Goal: Task Accomplishment & Management: Use online tool/utility

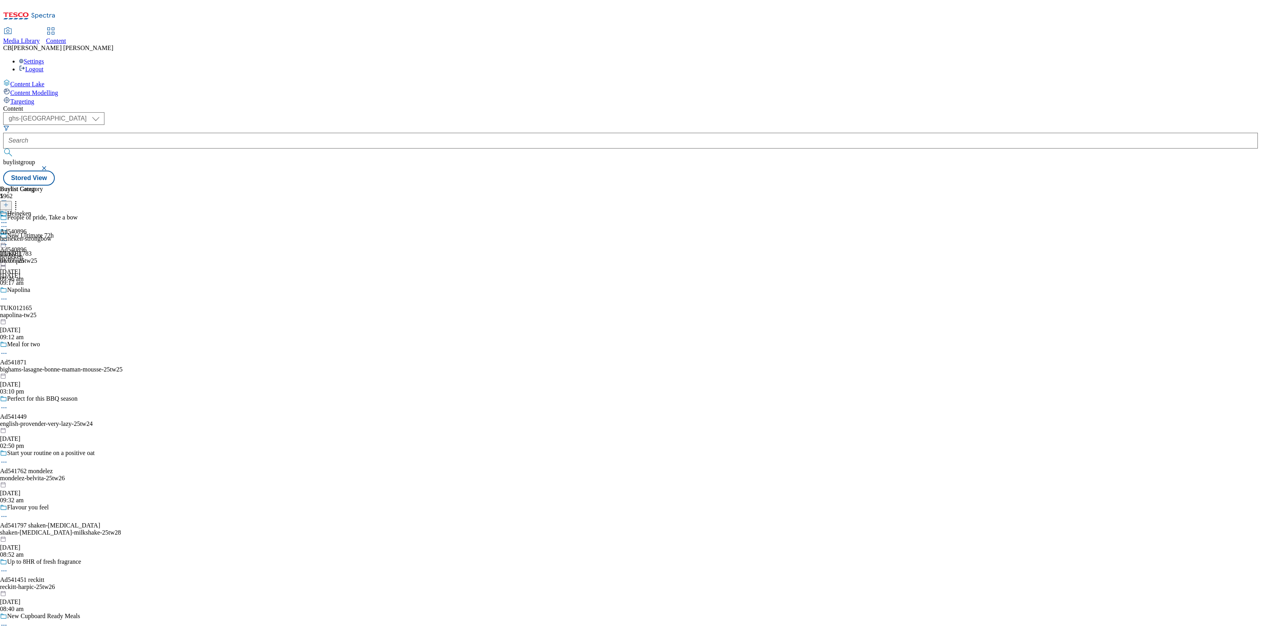
select select "ghs-[GEOGRAPHIC_DATA]"
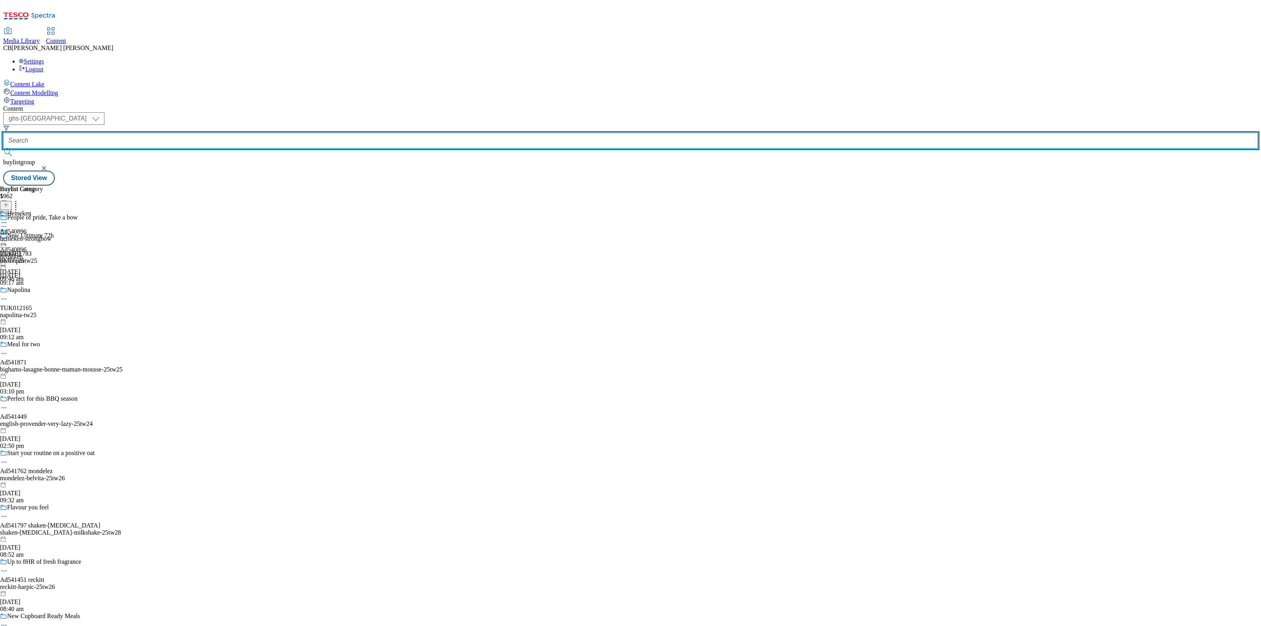
click at [195, 133] on input "text" at bounding box center [630, 141] width 1255 height 16
paste input "heineken-birra-moretti-beer-25tw25"
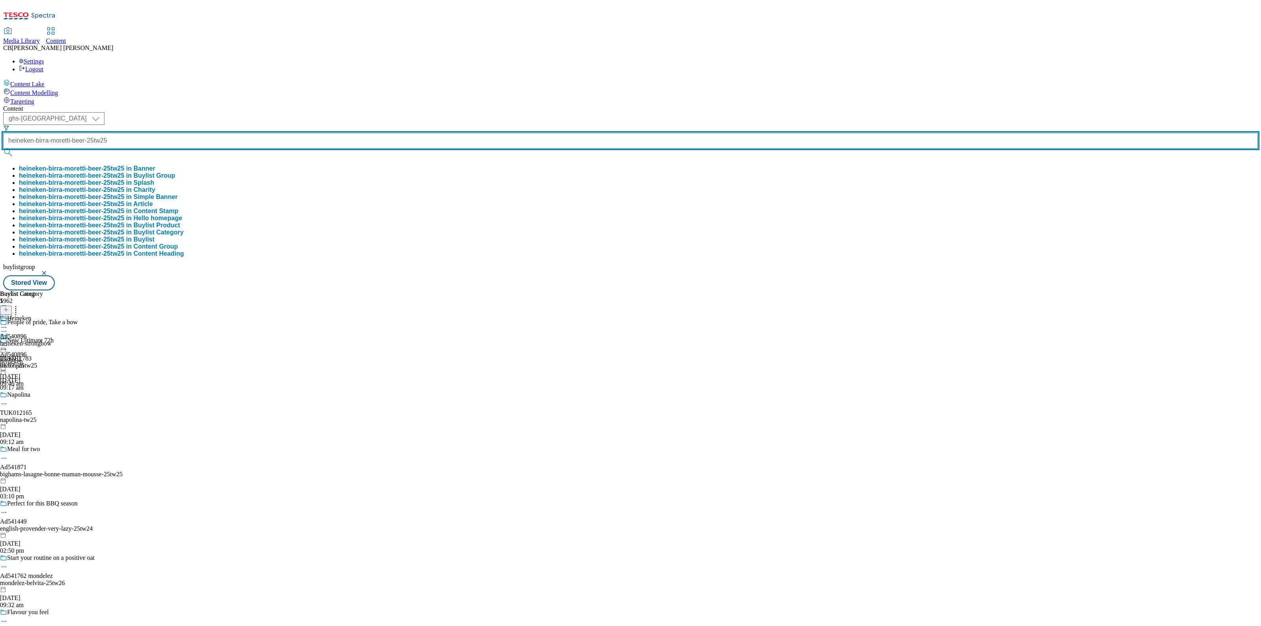
type input "heineken-birra-moretti-beer-25tw25"
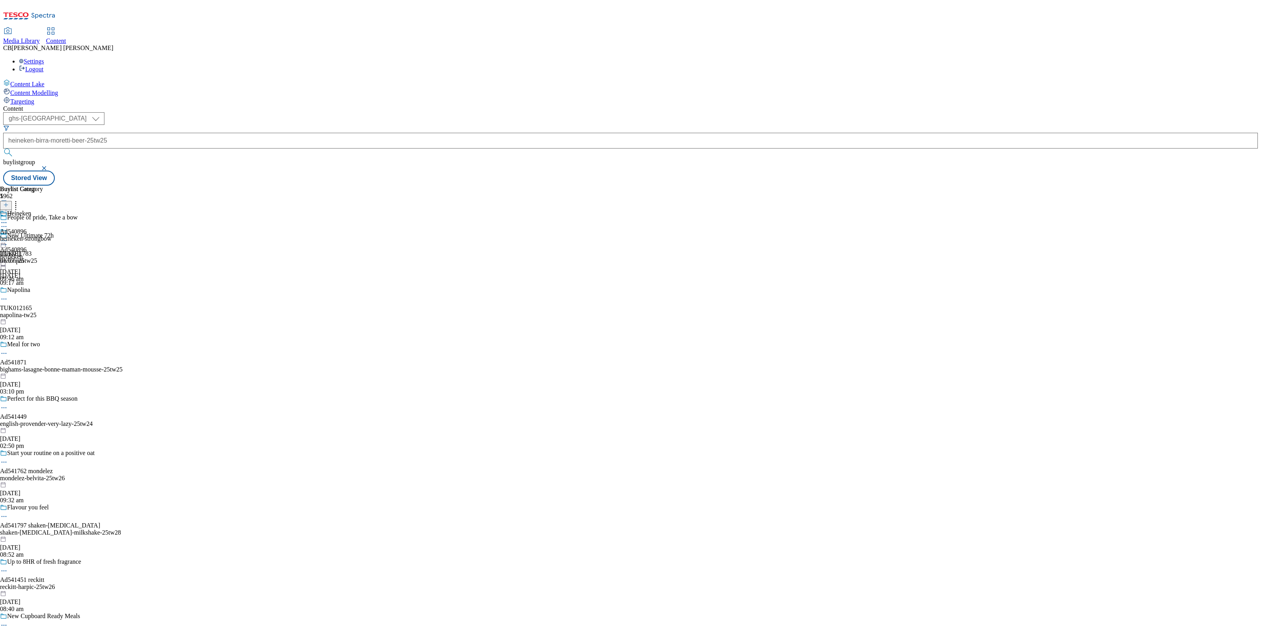
click at [622, 186] on div "Buylist Group 5962 People of pride, Take a bow New Ultimate 72h TUK011783 revlo…" at bounding box center [630, 186] width 1255 height 0
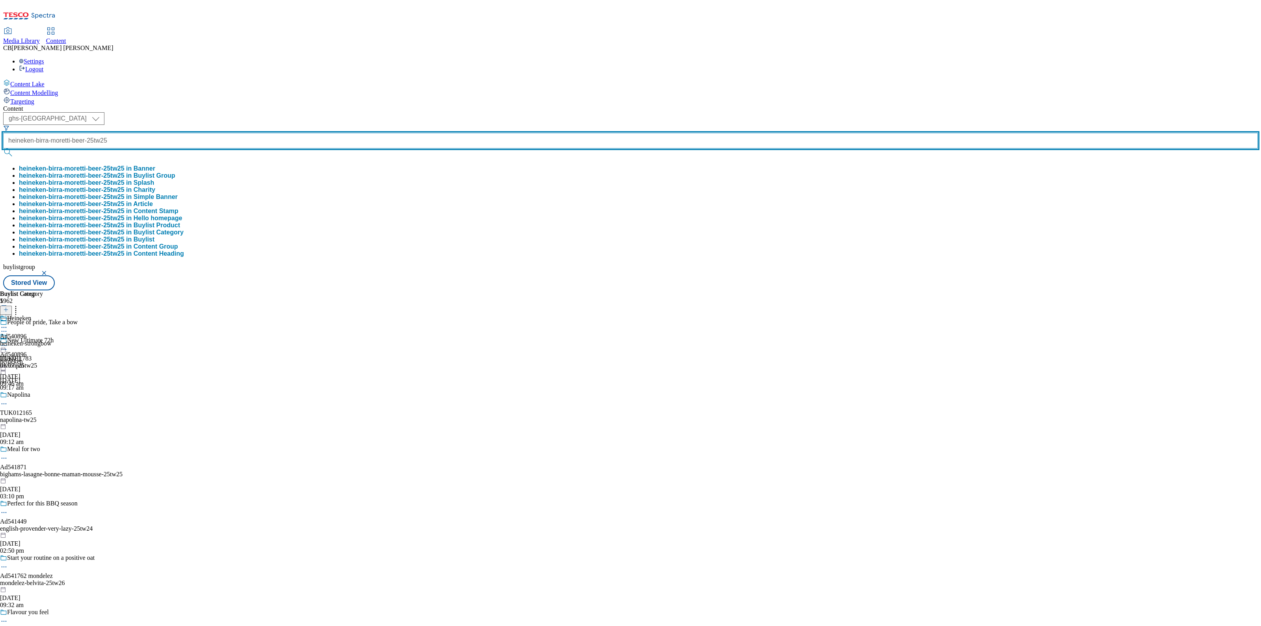
click at [175, 133] on input "heineken-birra-moretti-beer-25tw25" at bounding box center [630, 141] width 1255 height 16
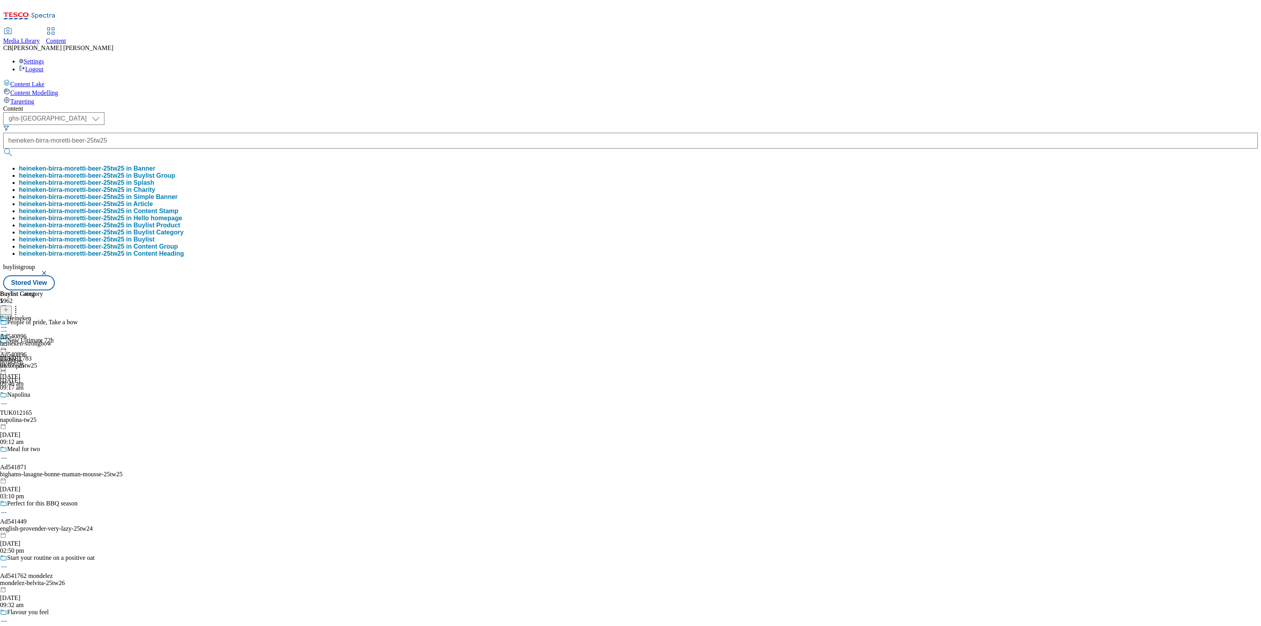
click at [175, 172] on button "heineken-birra-moretti-beer-25tw25 in Buylist Group" at bounding box center [97, 175] width 156 height 7
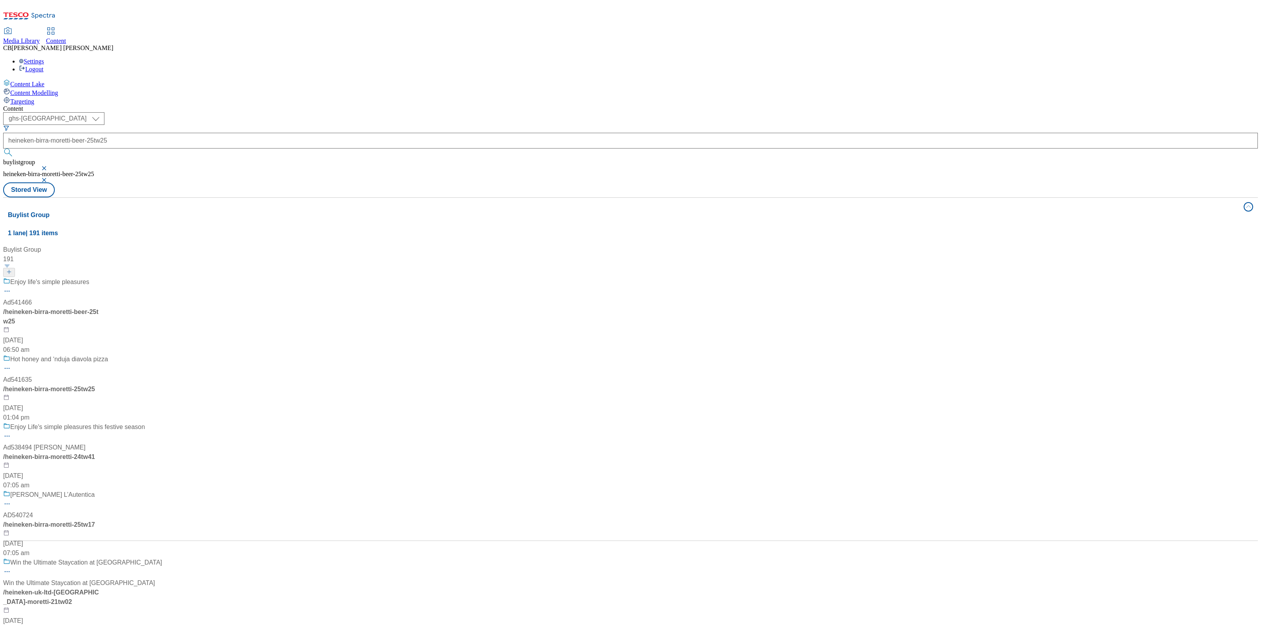
click at [195, 277] on div "Enjoy life's simple pleasures Ad541466 / heineken-birra-moretti-beer-25tw25 [DA…" at bounding box center [105, 315] width 204 height 77
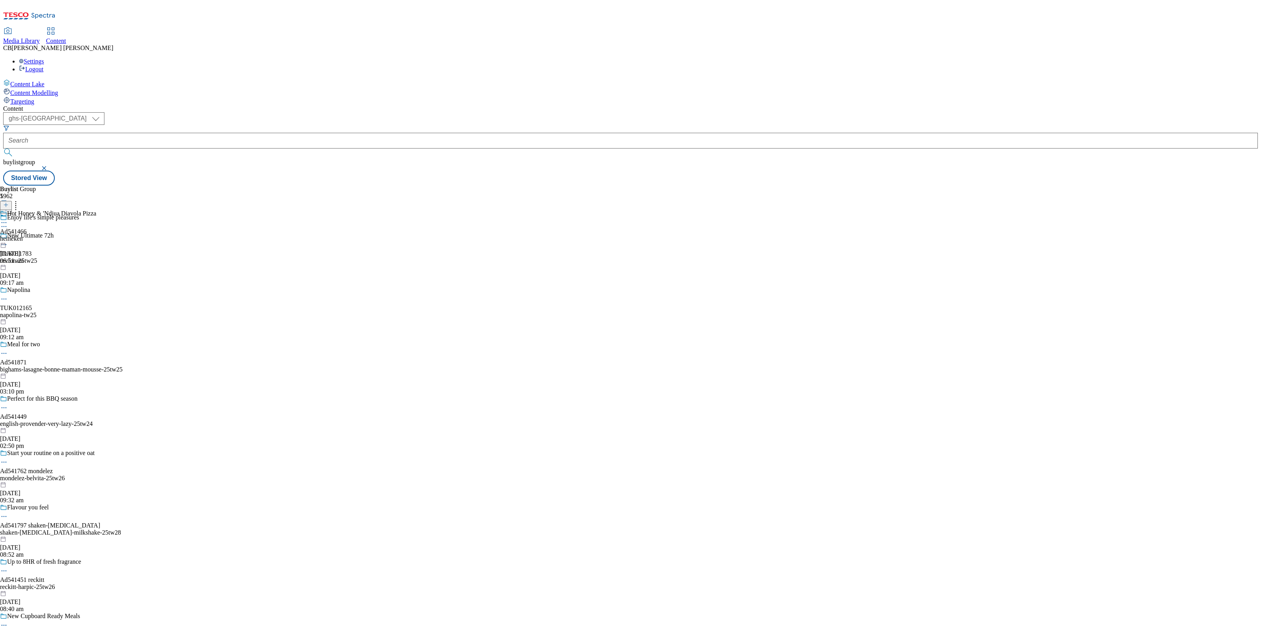
click at [8, 219] on icon at bounding box center [4, 223] width 8 height 8
click at [33, 236] on span "Edit" at bounding box center [28, 239] width 9 height 6
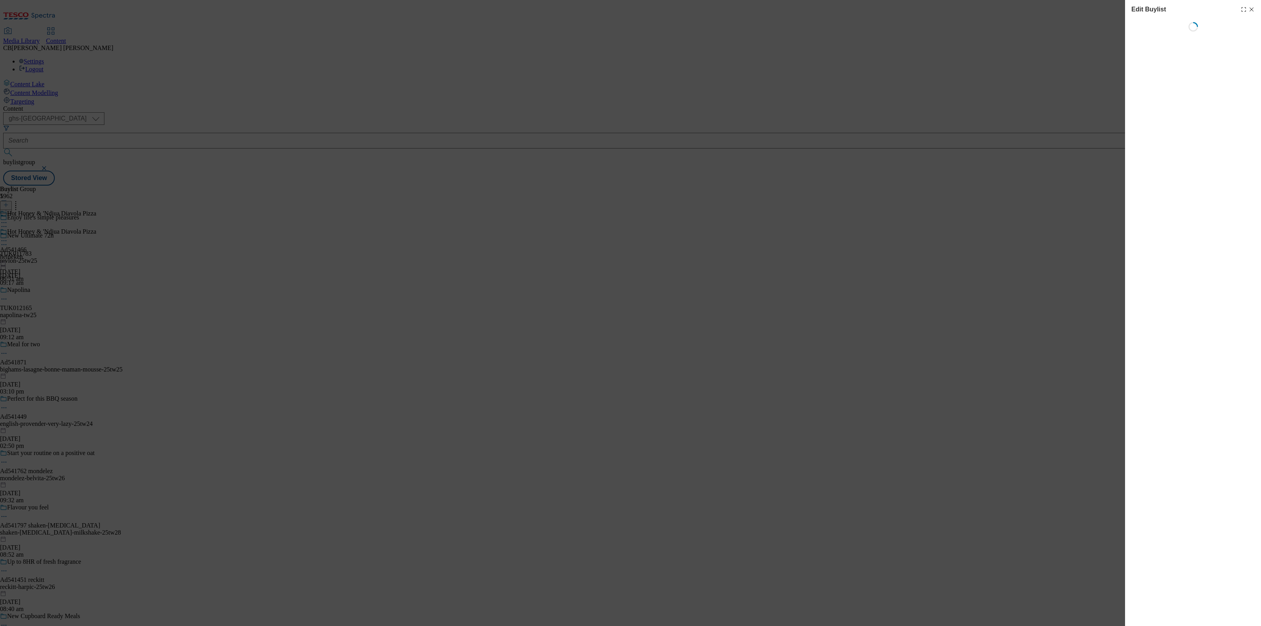
select select "tactical"
select select "supplier funded short term 1-3 weeks"
select select "dunnhumby"
select select "Banner"
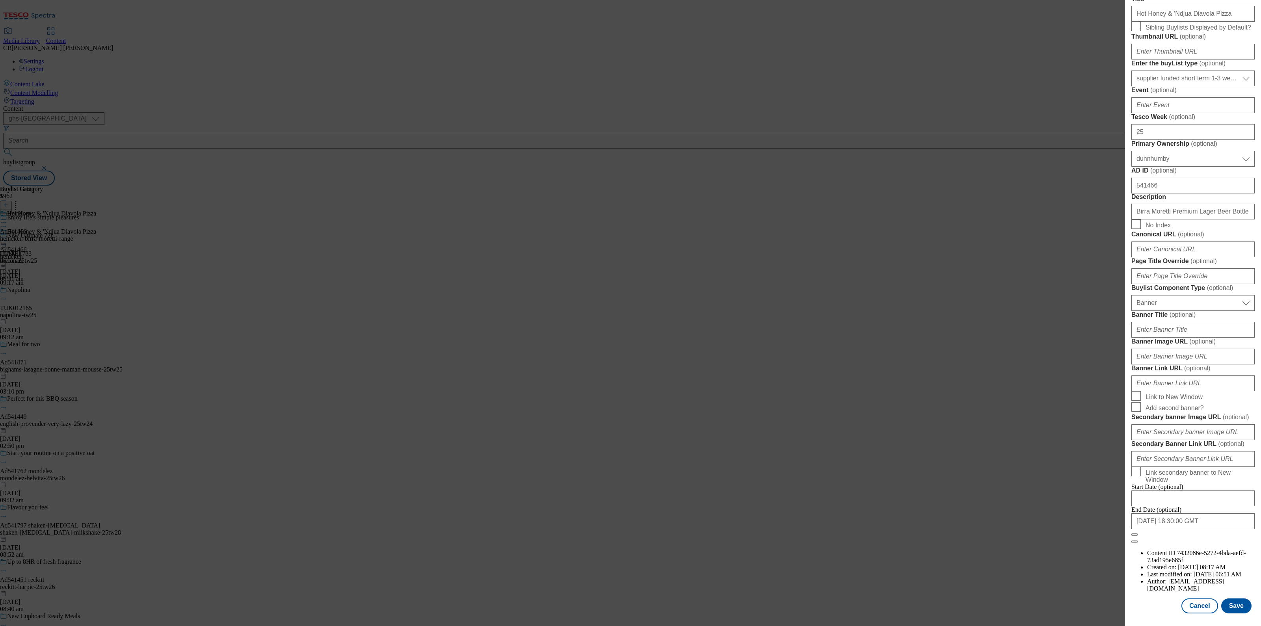
scroll to position [569, 0]
click at [1206, 349] on input "Banner Image URL ( optional )" at bounding box center [1192, 357] width 123 height 16
paste input "heineken-birra-moretti-beer-25tw25"
type input "heineken-birra-moretti-beer-25tw25"
click at [1200, 349] on input "Banner Image URL ( optional )" at bounding box center [1192, 357] width 123 height 16
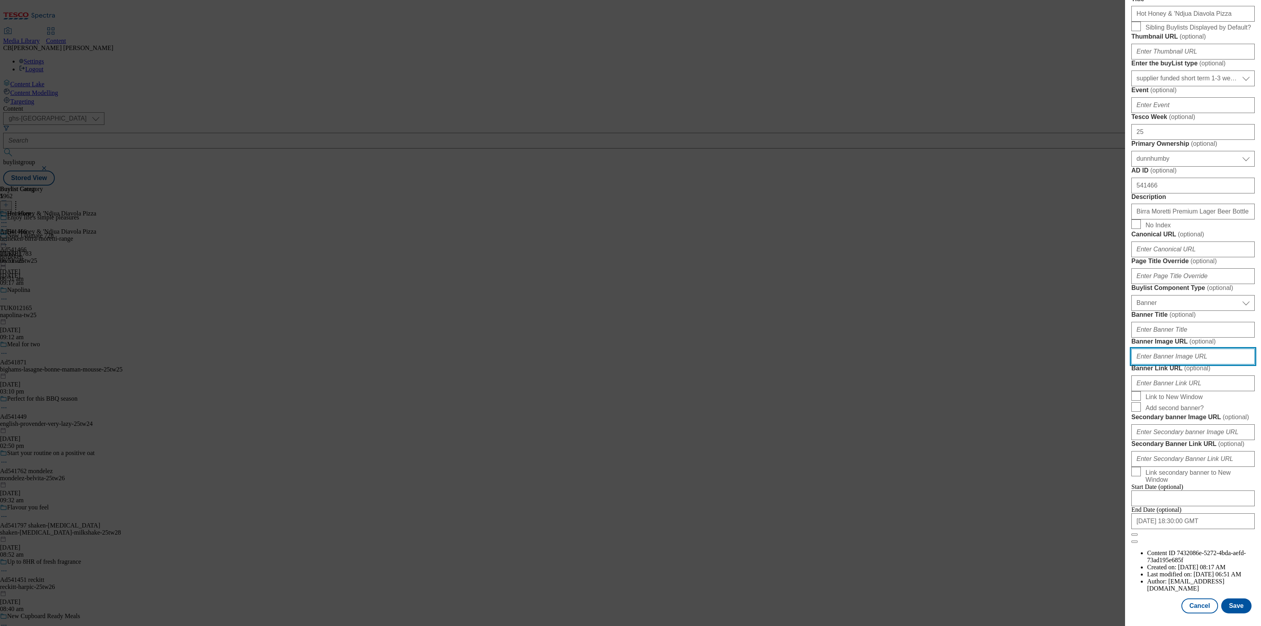
paste input "[URL][DOMAIN_NAME]"
type input "[URL][DOMAIN_NAME]"
click at [1219, 338] on label "Banner Image URL ( optional )" at bounding box center [1192, 342] width 123 height 8
click at [1219, 349] on input "[URL][DOMAIN_NAME]" at bounding box center [1192, 357] width 123 height 16
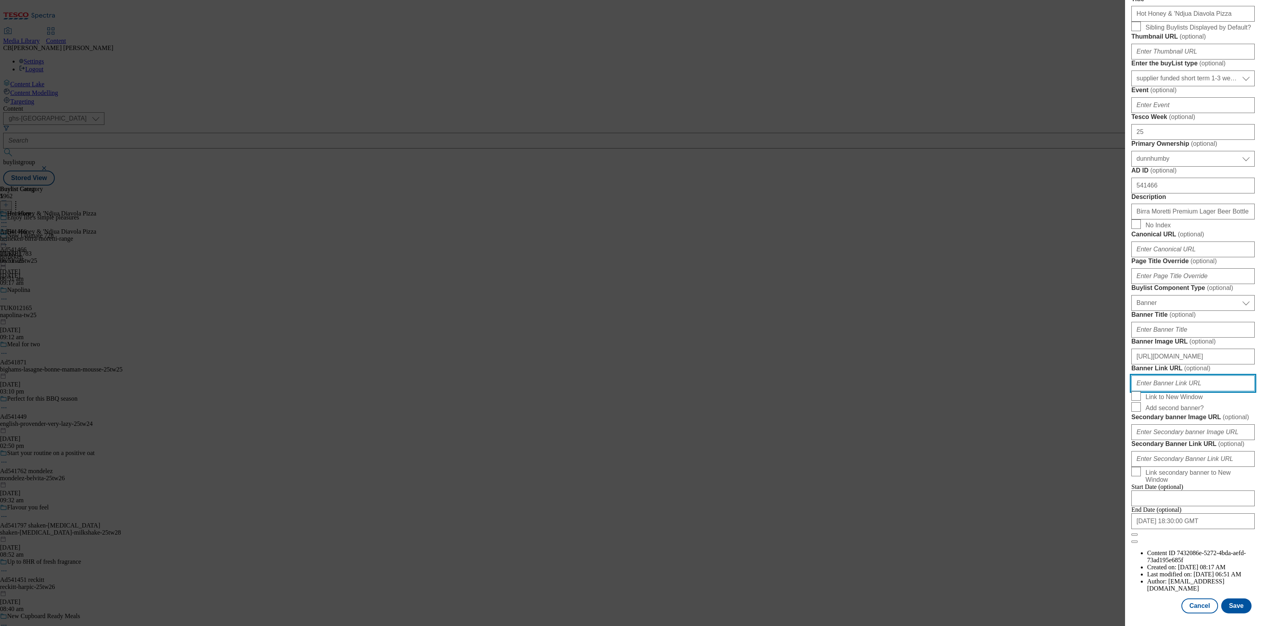
click at [1160, 376] on input "Banner Link URL ( optional )" at bounding box center [1192, 384] width 123 height 16
paste input "[URL][DOMAIN_NAME]"
type input "[URL][DOMAIN_NAME]"
click at [1219, 320] on form "Label Ad541466 Tracking Name DH_AD541466 Friendly Name heineken Buylist Lifespa…" at bounding box center [1192, 218] width 123 height 652
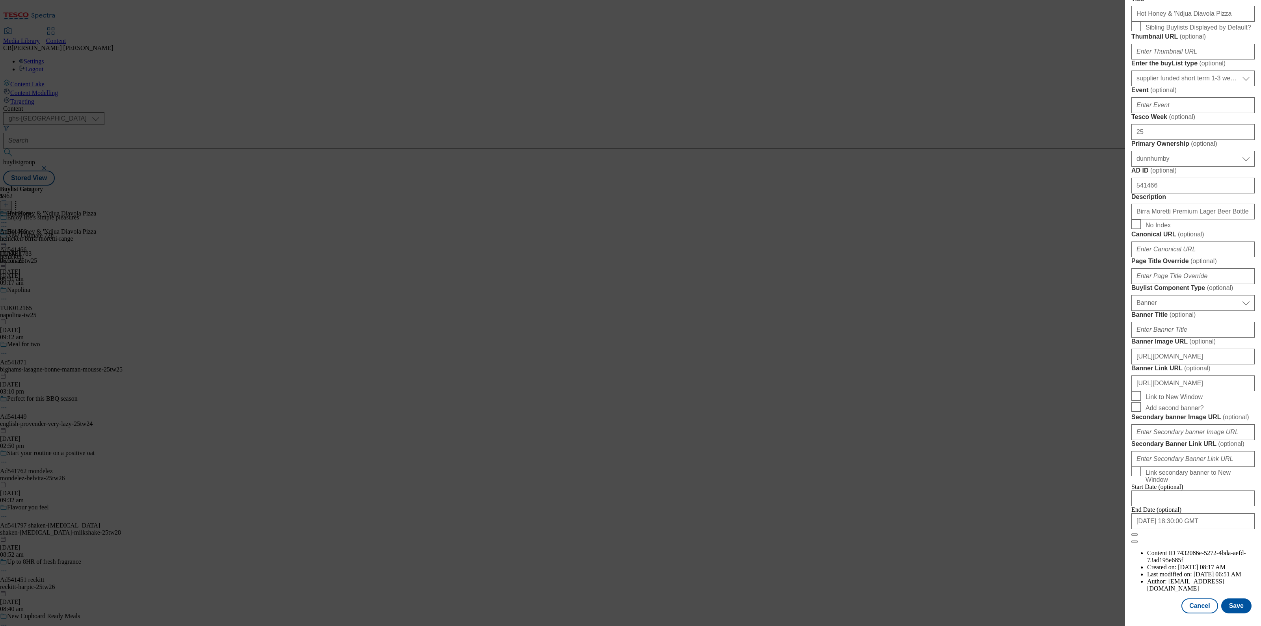
scroll to position [0, 0]
click at [1229, 599] on button "Save" at bounding box center [1236, 606] width 30 height 15
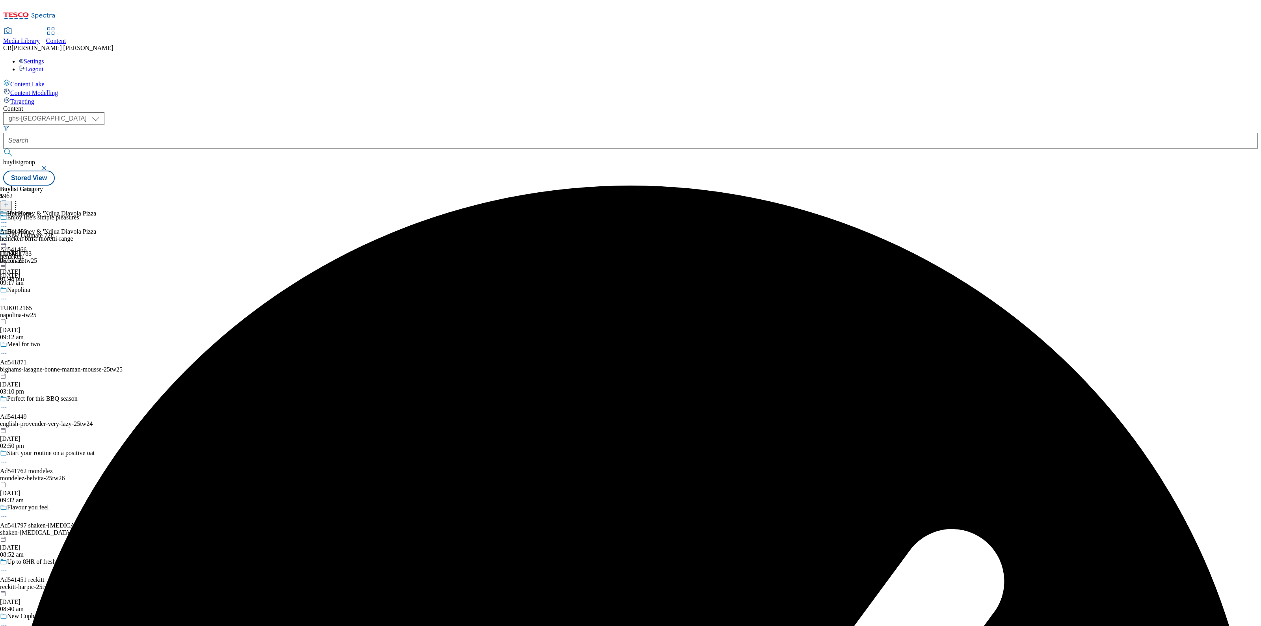
click at [8, 237] on icon at bounding box center [4, 241] width 8 height 8
click at [43, 291] on span "Preview" at bounding box center [33, 294] width 19 height 6
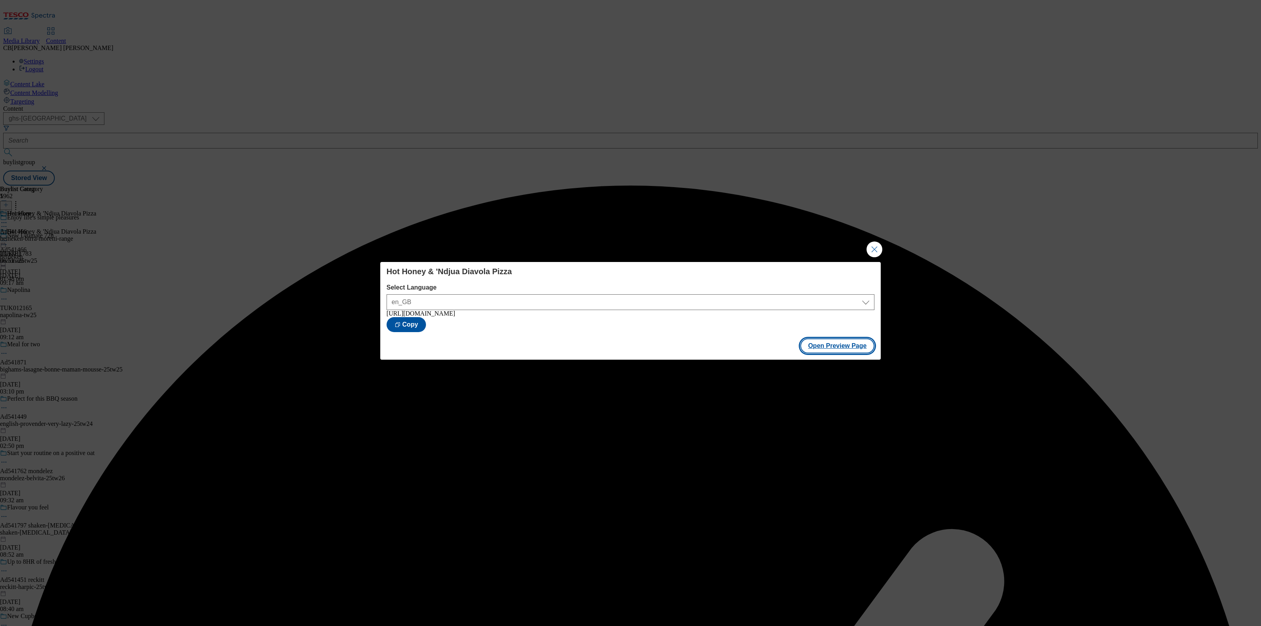
click at [834, 348] on button "Open Preview Page" at bounding box center [837, 345] width 74 height 15
click at [877, 245] on button "Close Modal" at bounding box center [874, 250] width 16 height 16
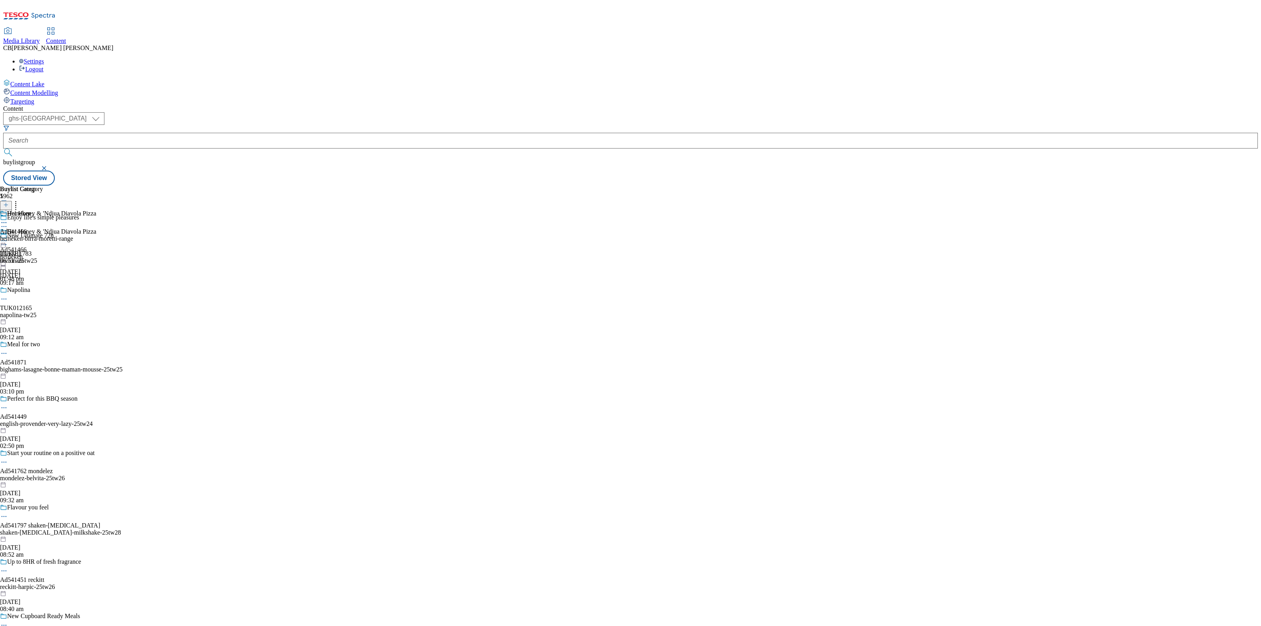
click at [8, 237] on icon at bounding box center [4, 241] width 8 height 8
click at [42, 318] on span "Publish" at bounding box center [32, 321] width 17 height 6
click at [8, 237] on icon at bounding box center [4, 241] width 8 height 8
click at [614, 186] on div "Buylist Group 5962 Enjoy life's simple pleasures New Ultimate 72h TUK011783 rev…" at bounding box center [630, 186] width 1255 height 0
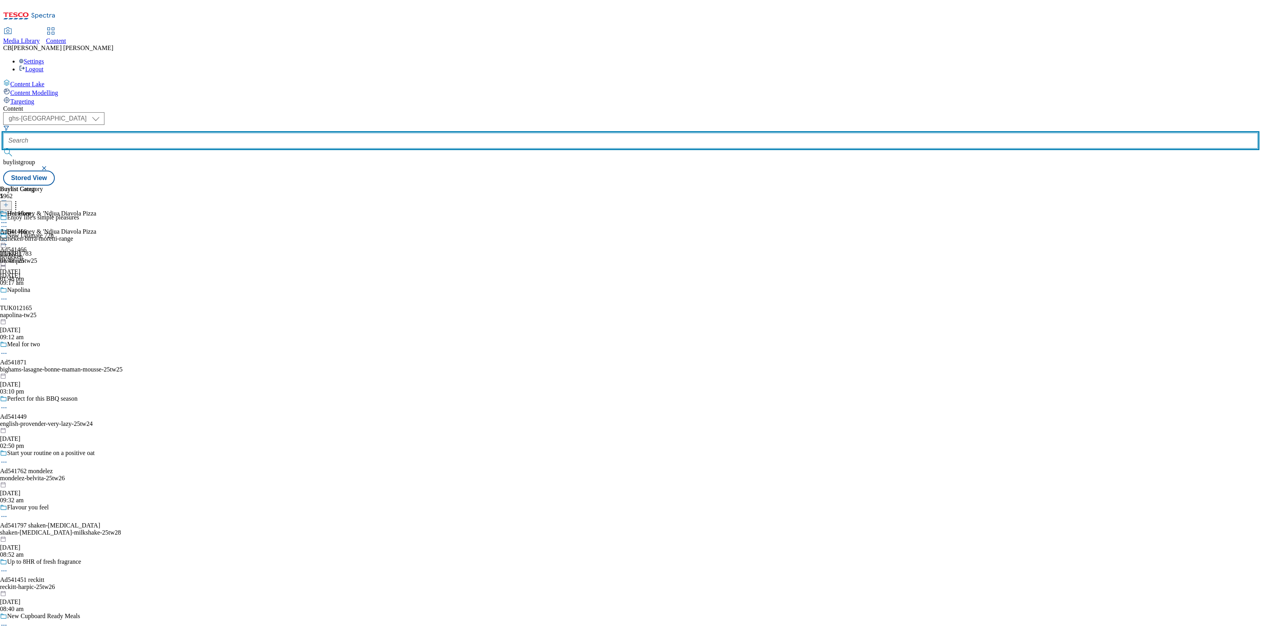
click at [194, 133] on input "text" at bounding box center [630, 141] width 1255 height 16
click at [196, 133] on input "text" at bounding box center [630, 141] width 1255 height 16
paste input "piccolo-foods-cocomelon-25tw25"
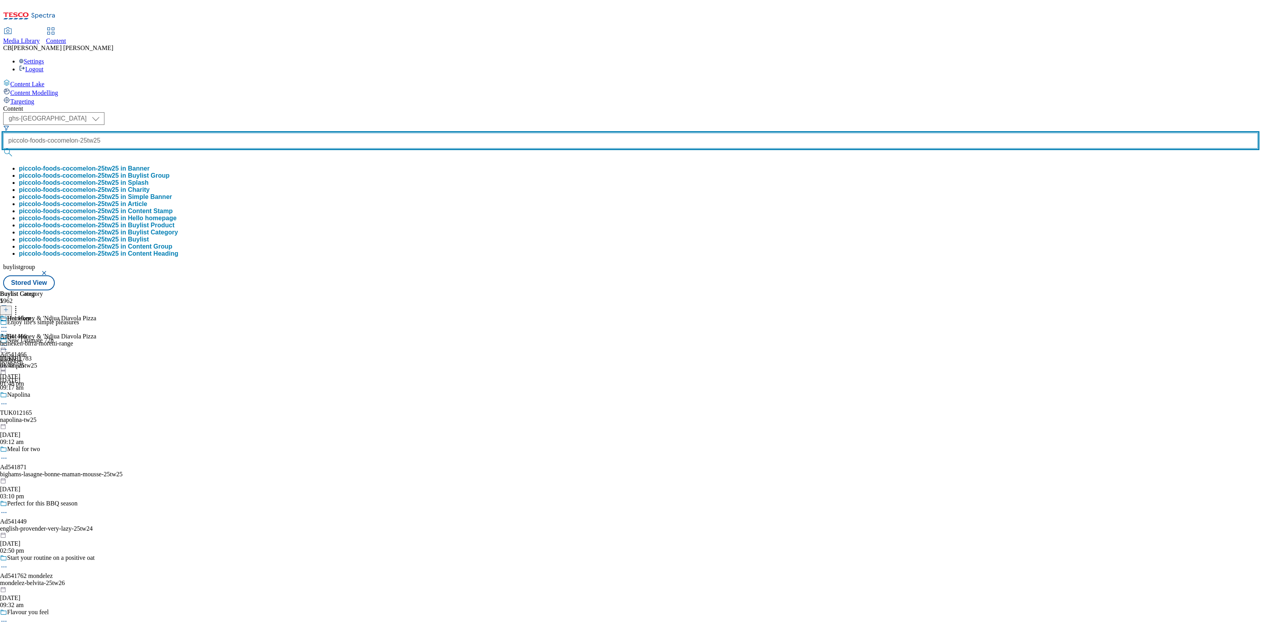
scroll to position [0, 26]
type input "piccolo-foods-cocomelon-25tw25"
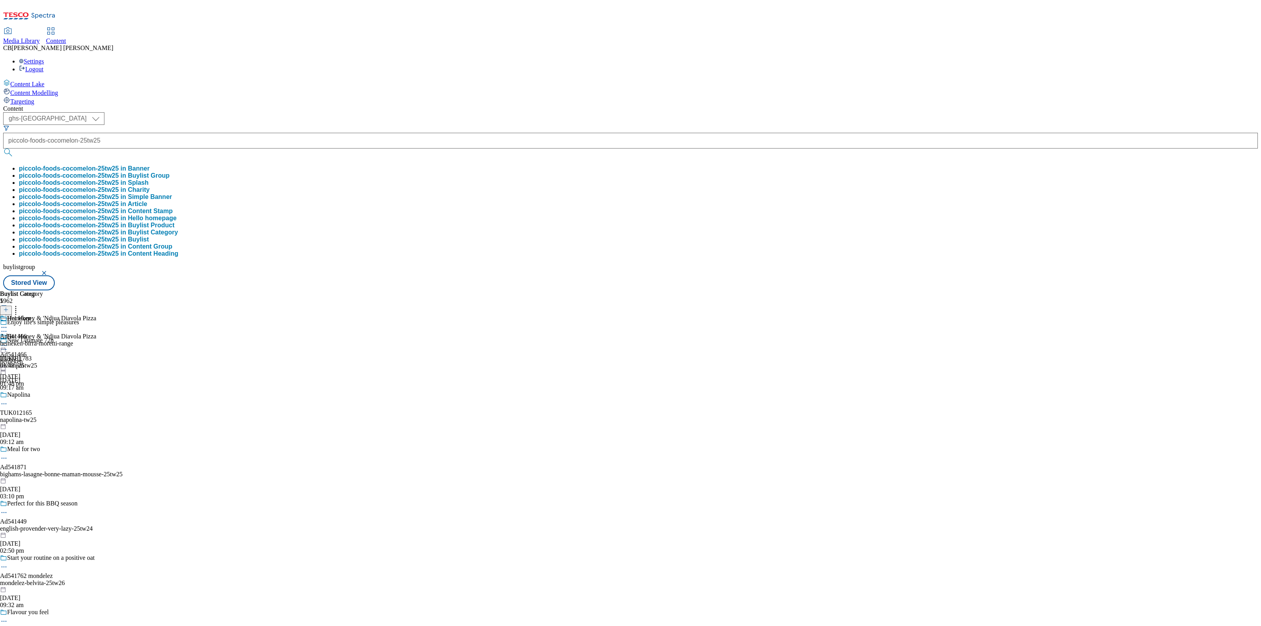
click at [169, 172] on button "piccolo-foods-cocomelon-25tw25 in Buylist Group" at bounding box center [94, 175] width 151 height 7
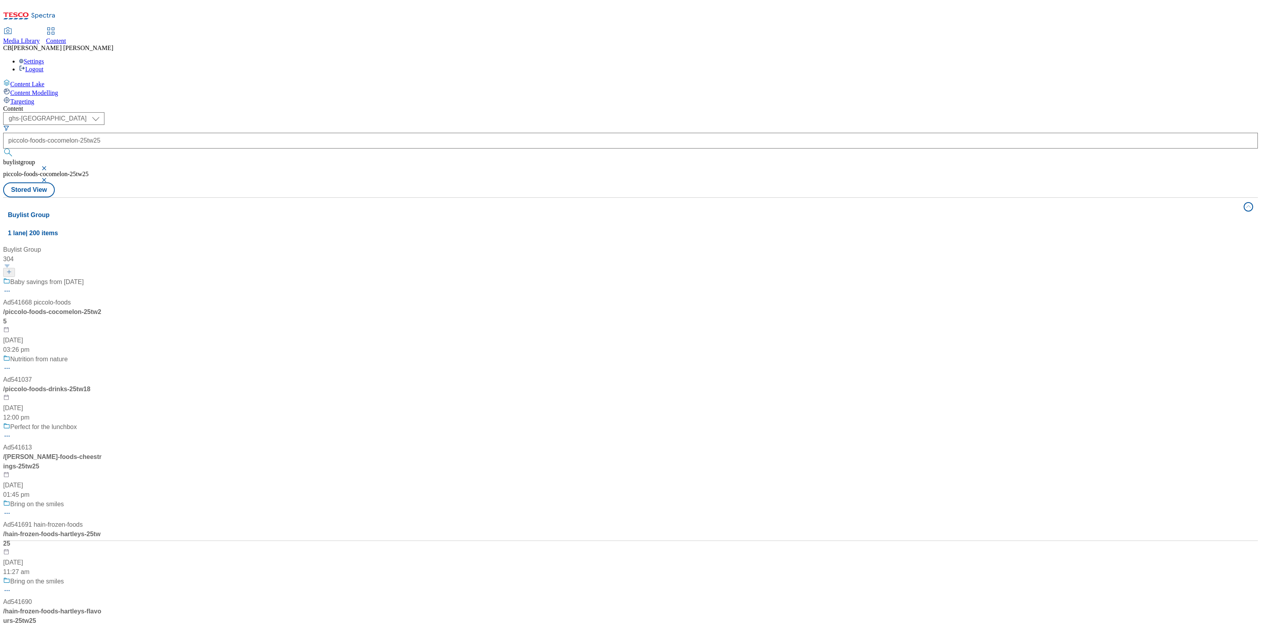
click at [147, 277] on div "Baby savings from [DATE] Ad541668 piccolo-foods / piccolo-foods-cocomelon-25tw2…" at bounding box center [74, 315] width 143 height 77
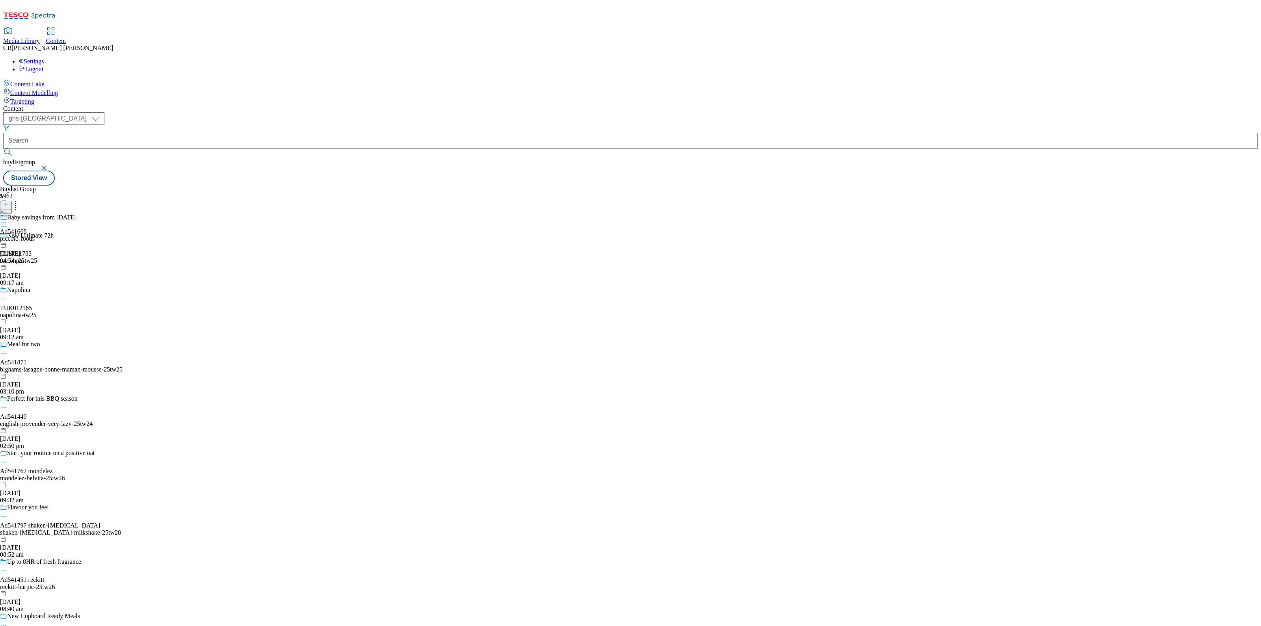
click at [8, 219] on icon at bounding box center [4, 223] width 8 height 8
click at [33, 236] on span "Edit" at bounding box center [28, 239] width 9 height 6
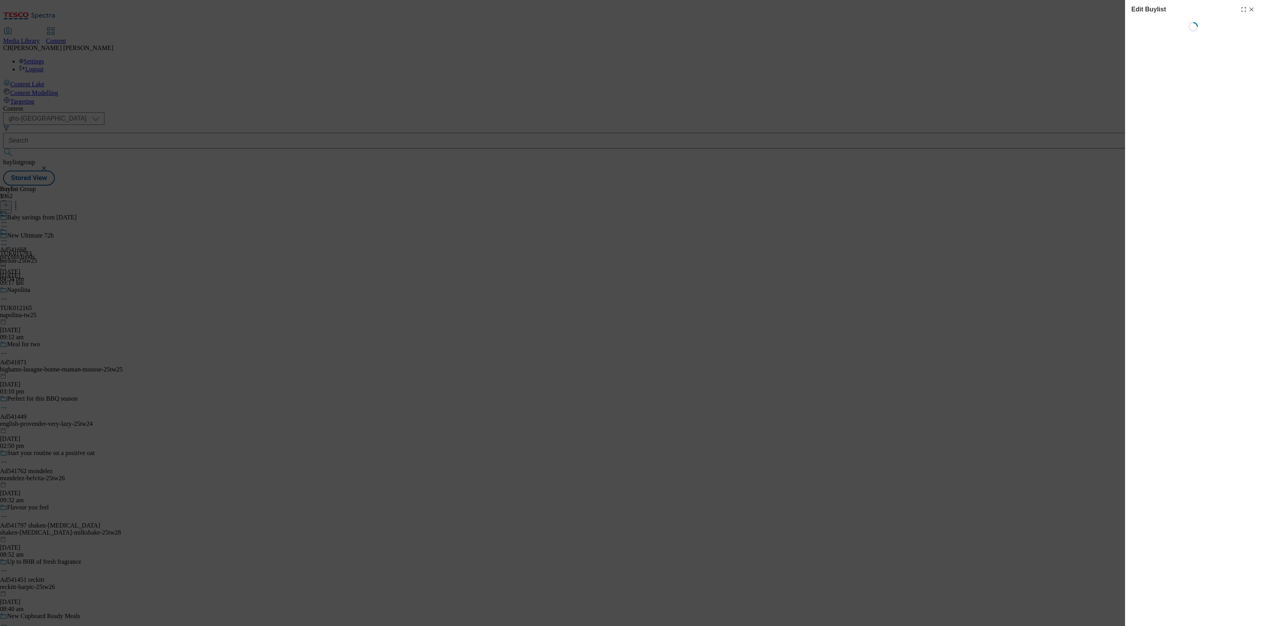
select select "tactical"
select select "supplier funded short term 1-3 weeks"
select select "dunnhumby"
select select "Banner"
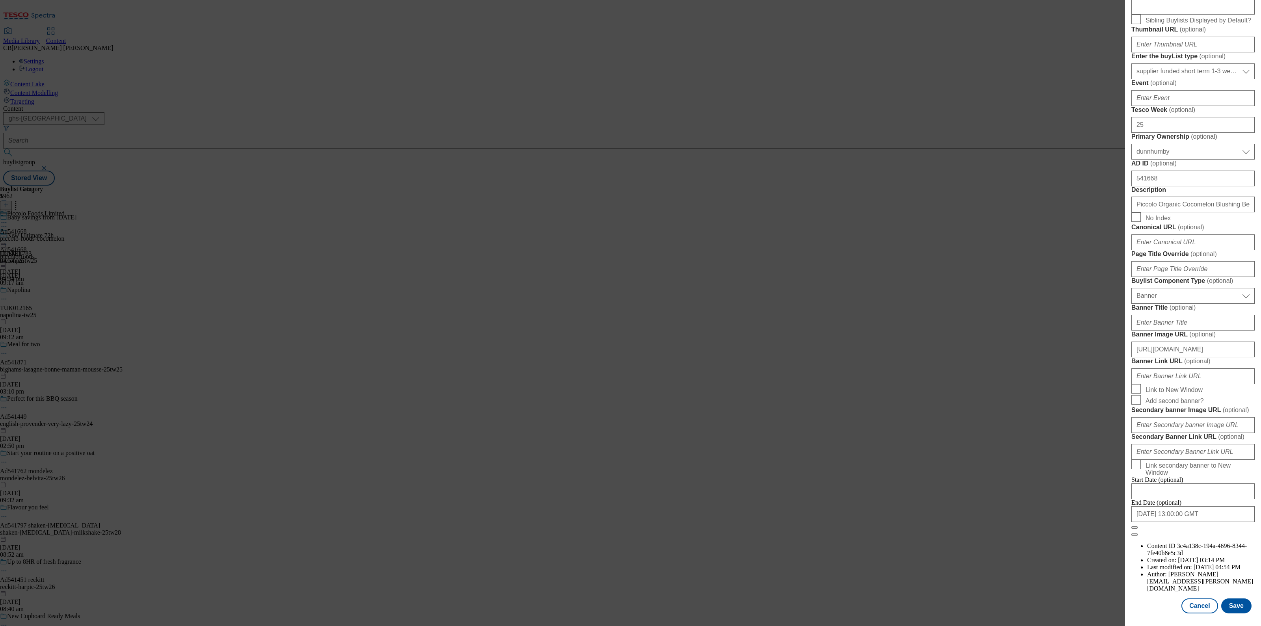
scroll to position [443, 0]
click at [1180, 357] on input "[URL][DOMAIN_NAME]" at bounding box center [1192, 350] width 123 height 16
paste input "598bc2ea-f3fa-4912-afb6-6c831cd3816e/1755153515233-ad541668_Cocomelon_Piccolo_L…"
type input "[URL][DOMAIN_NAME]"
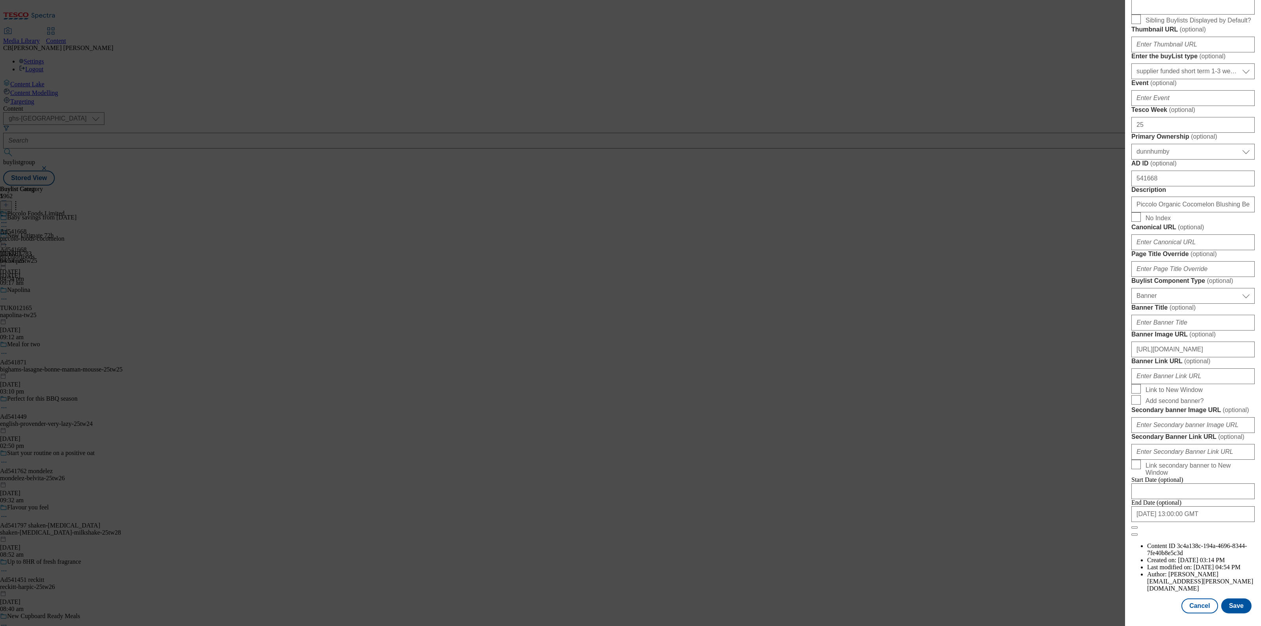
click at [1226, 404] on form "Label Ad541668 Tracking Name DH_AD541668 Friendly Name piccolo-foods Buylist Li…" at bounding box center [1192, 211] width 123 height 652
click at [1229, 602] on button "Save" at bounding box center [1236, 606] width 30 height 15
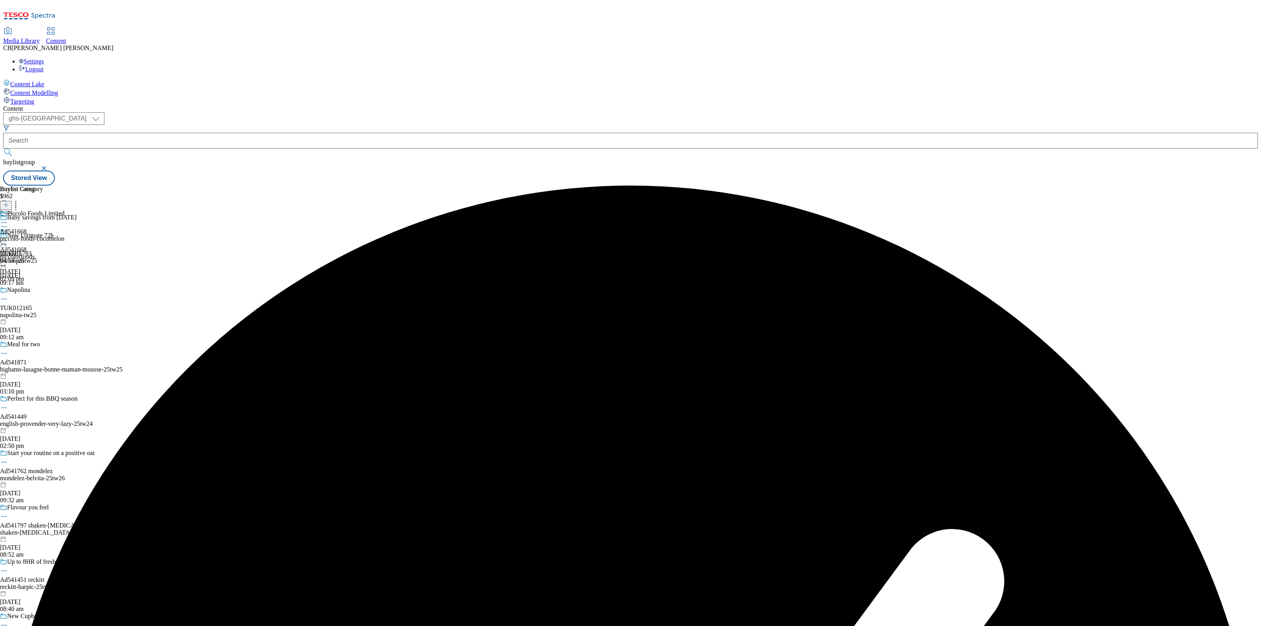
click at [8, 237] on icon at bounding box center [4, 241] width 8 height 8
click at [43, 291] on span "Preview" at bounding box center [33, 294] width 19 height 6
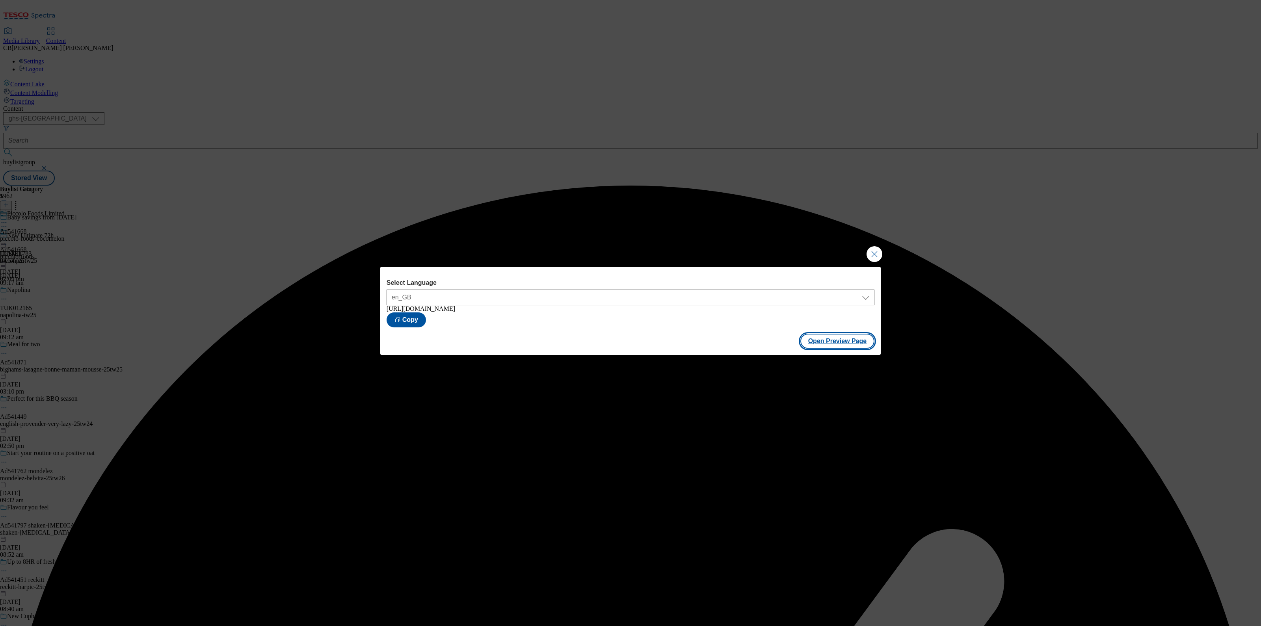
click at [837, 346] on button "Open Preview Page" at bounding box center [837, 341] width 74 height 15
click at [871, 257] on button "Close Modal" at bounding box center [874, 254] width 16 height 16
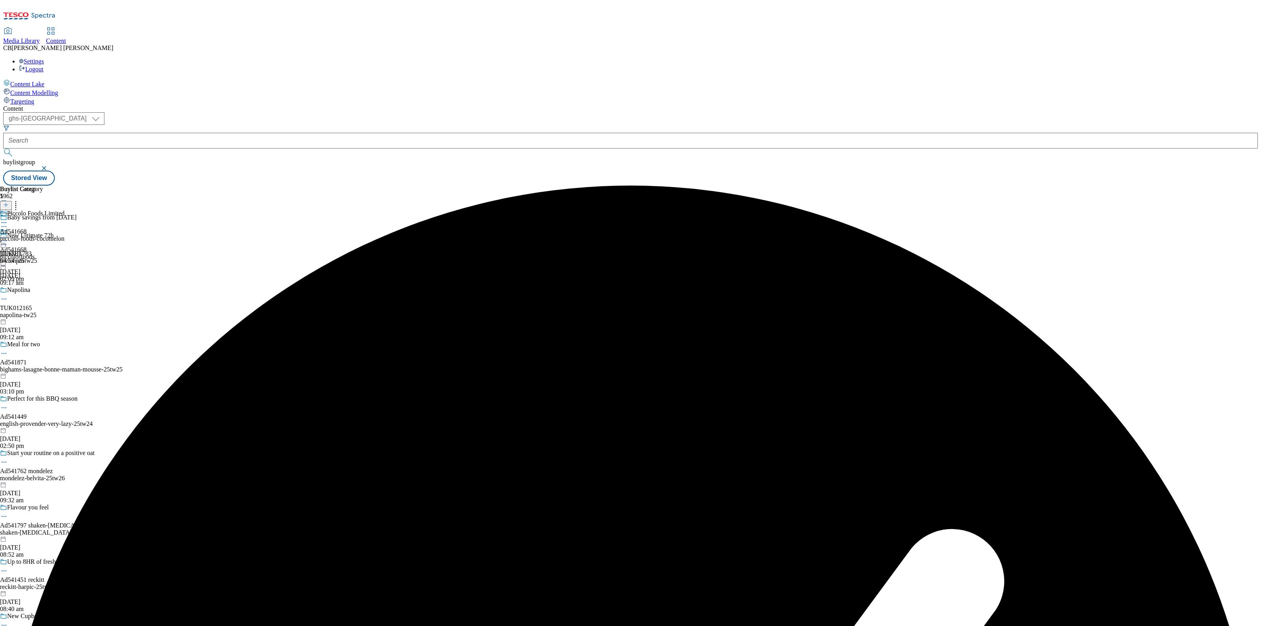
click at [8, 237] on icon at bounding box center [4, 241] width 8 height 8
click at [42, 318] on span "Publish" at bounding box center [32, 321] width 17 height 6
